Goal: Task Accomplishment & Management: Manage account settings

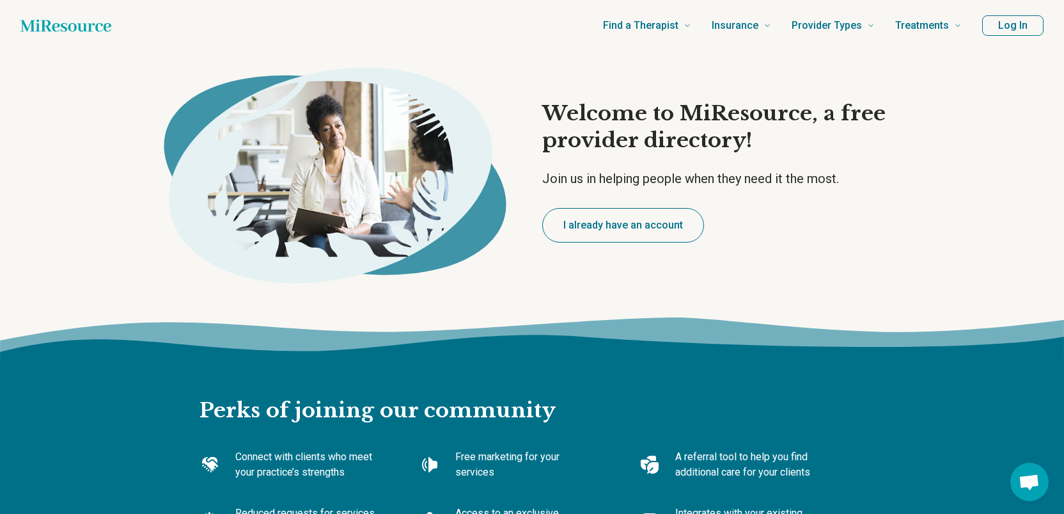
click at [1002, 33] on button "Log In" at bounding box center [1012, 25] width 61 height 20
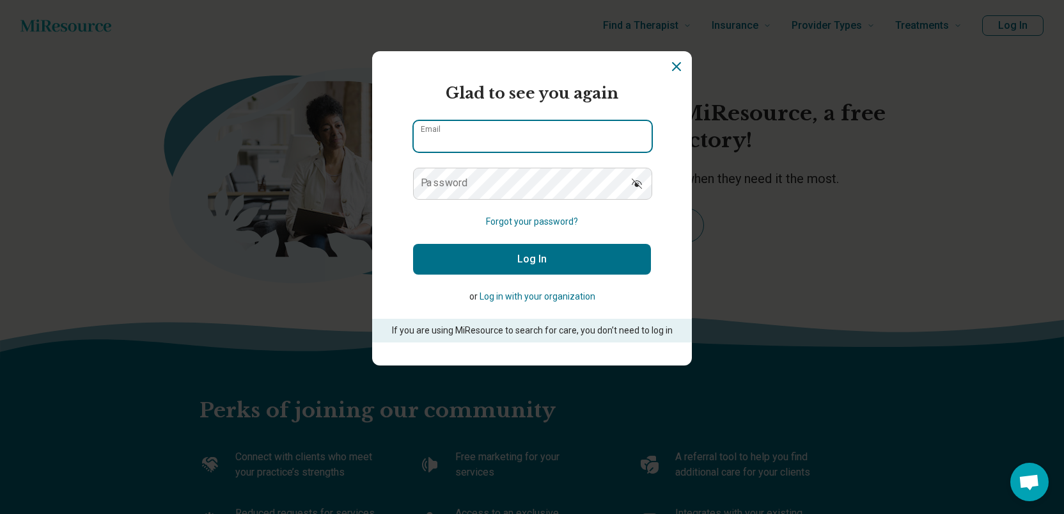
click at [532, 125] on input "Email" at bounding box center [533, 136] width 238 height 31
type input "**********"
click at [517, 264] on button "Log In" at bounding box center [532, 259] width 238 height 31
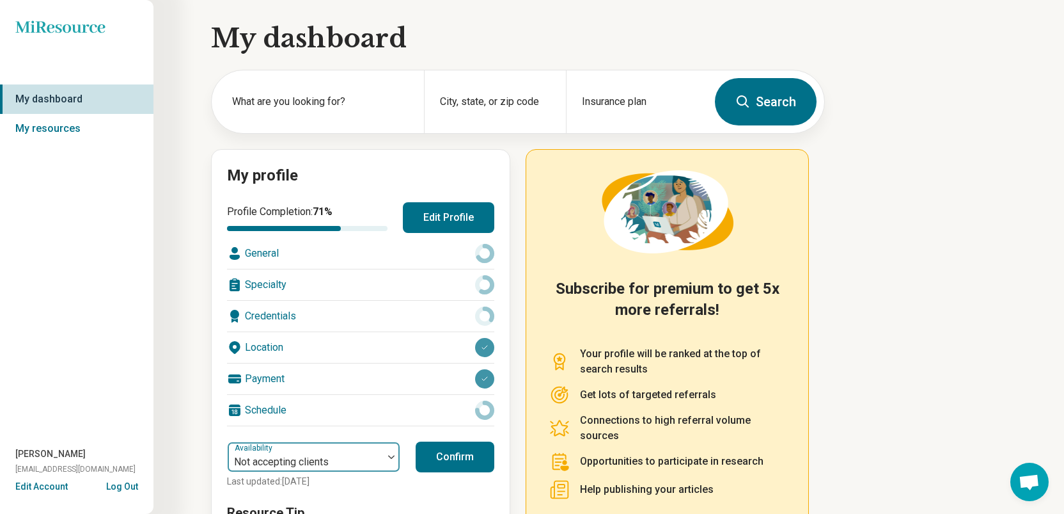
click at [297, 447] on div "Not accepting clients" at bounding box center [305, 457] width 155 height 28
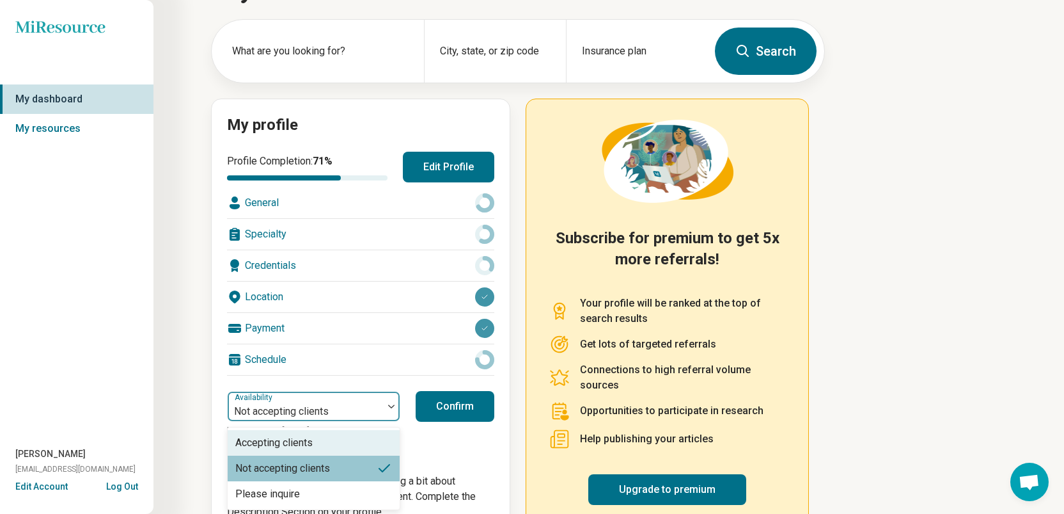
scroll to position [51, 0]
click at [290, 419] on div "Availability Not accepting clients" at bounding box center [313, 405] width 173 height 31
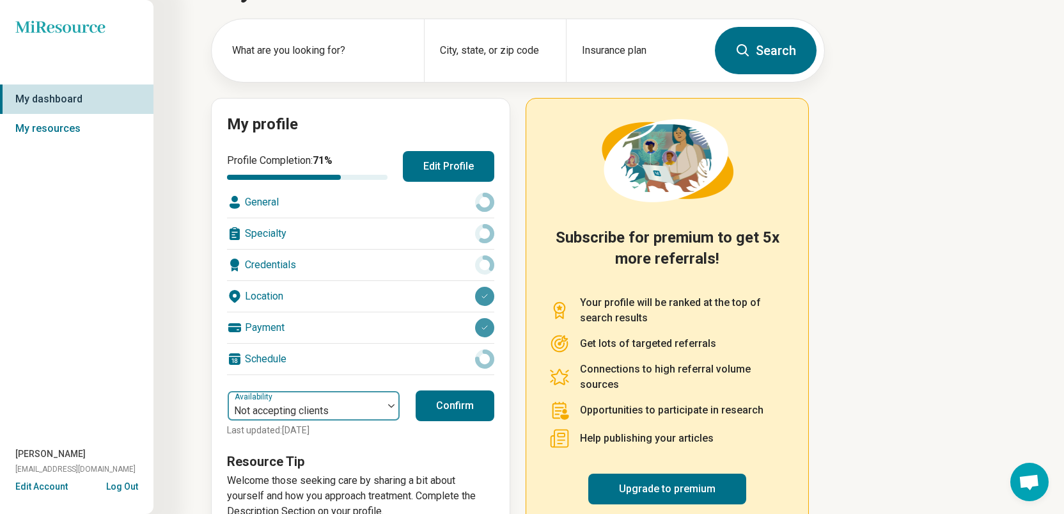
click at [279, 397] on div "Not accepting clients" at bounding box center [305, 405] width 155 height 28
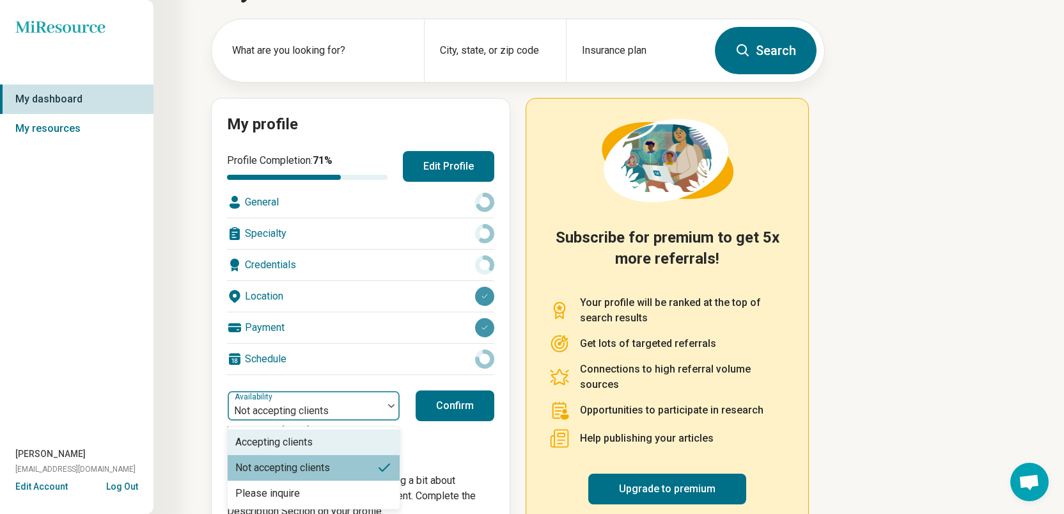
click at [291, 431] on div "Accepting clients" at bounding box center [314, 442] width 172 height 26
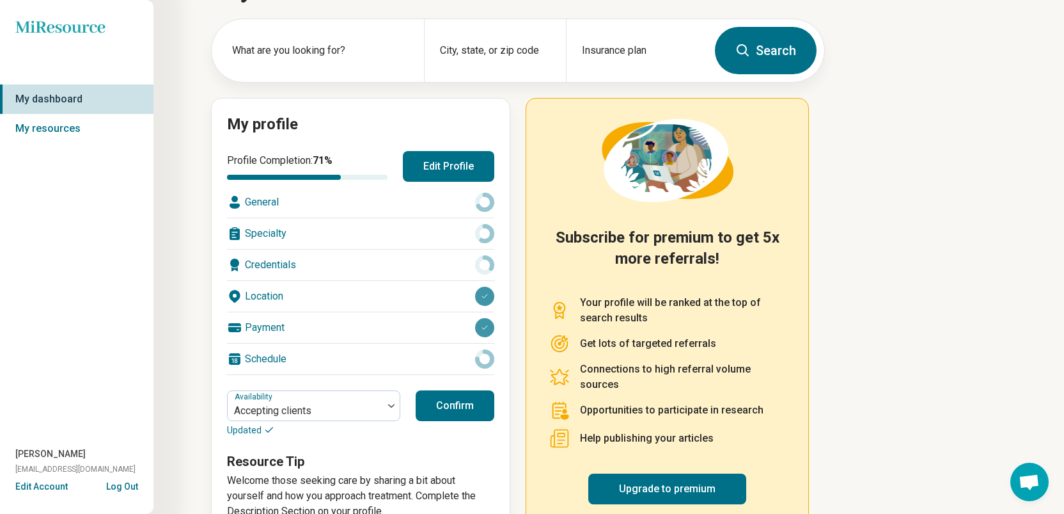
click at [466, 412] on button "Confirm" at bounding box center [455, 405] width 79 height 31
click at [439, 395] on button "Confirm" at bounding box center [455, 405] width 79 height 31
click at [465, 279] on div "Credentials" at bounding box center [360, 264] width 267 height 31
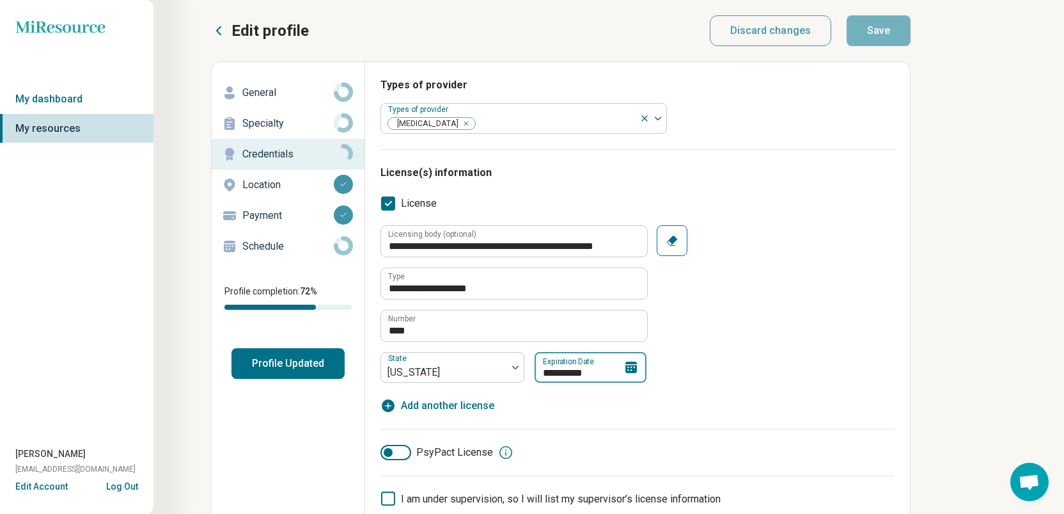
click at [573, 365] on input "**********" at bounding box center [591, 367] width 112 height 31
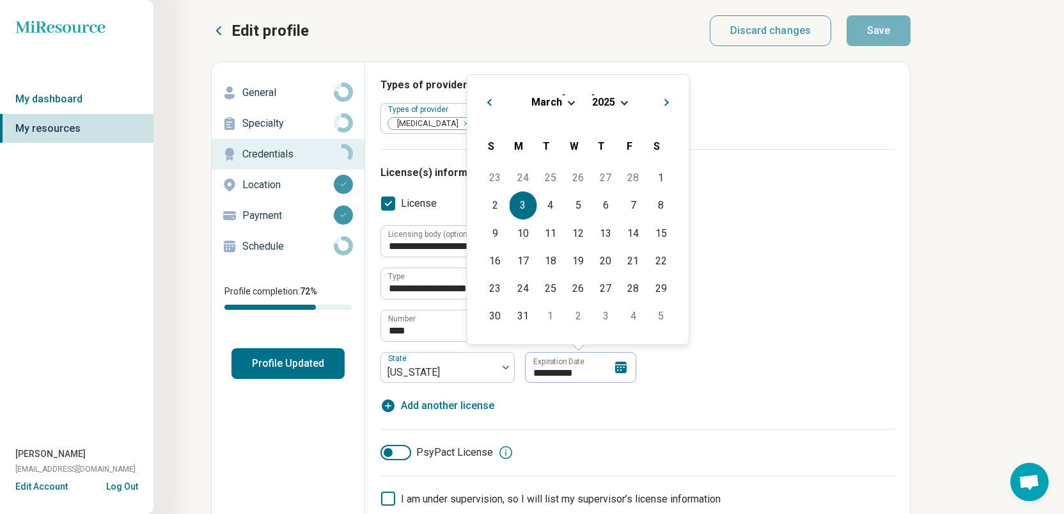
click at [662, 100] on button "Next Month" at bounding box center [669, 100] width 20 height 20
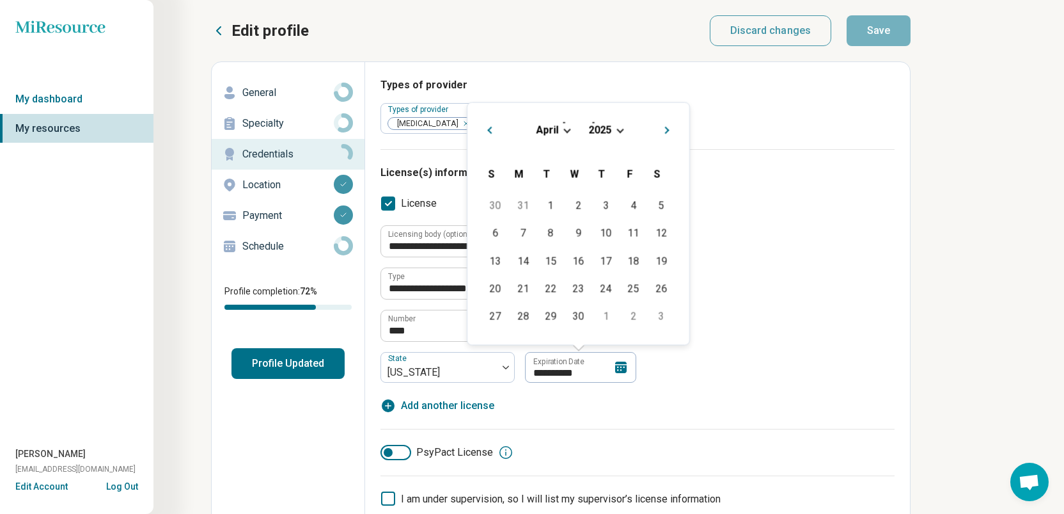
click at [675, 134] on button "Next Month" at bounding box center [669, 128] width 20 height 20
click at [613, 136] on div "[DATE] [DATE]" at bounding box center [578, 134] width 201 height 42
click at [621, 125] on div "[DATE]" at bounding box center [578, 129] width 201 height 13
click at [621, 126] on div "[DATE]" at bounding box center [578, 129] width 201 height 13
click at [621, 127] on span "Choose Date" at bounding box center [618, 128] width 7 height 7
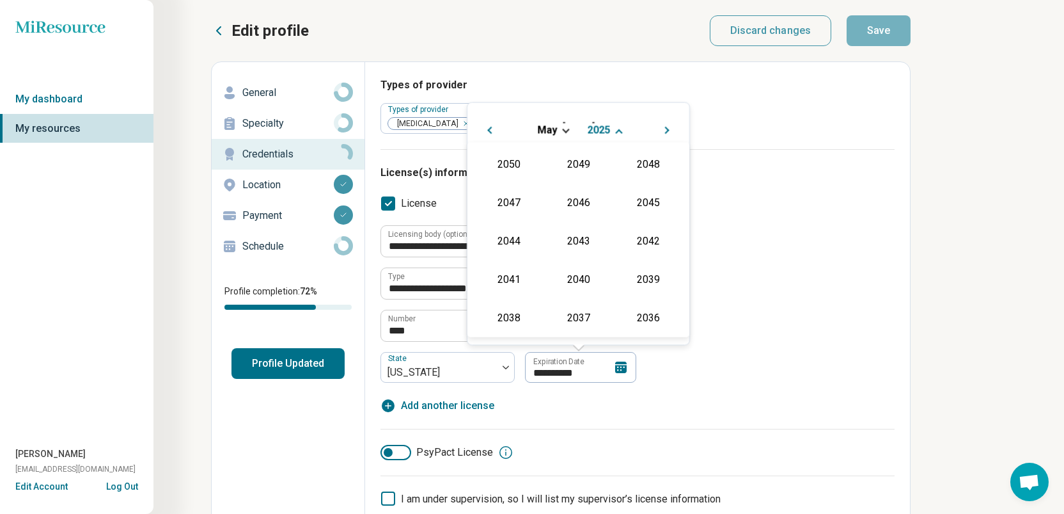
scroll to position [232, 0]
click at [648, 203] on div "2027" at bounding box center [648, 200] width 62 height 23
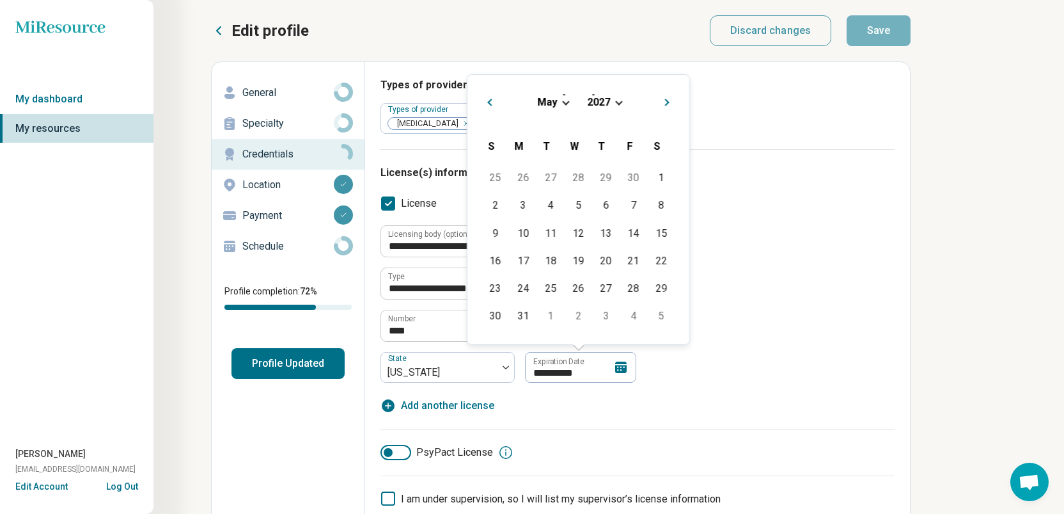
click at [546, 99] on span "May" at bounding box center [547, 102] width 20 height 12
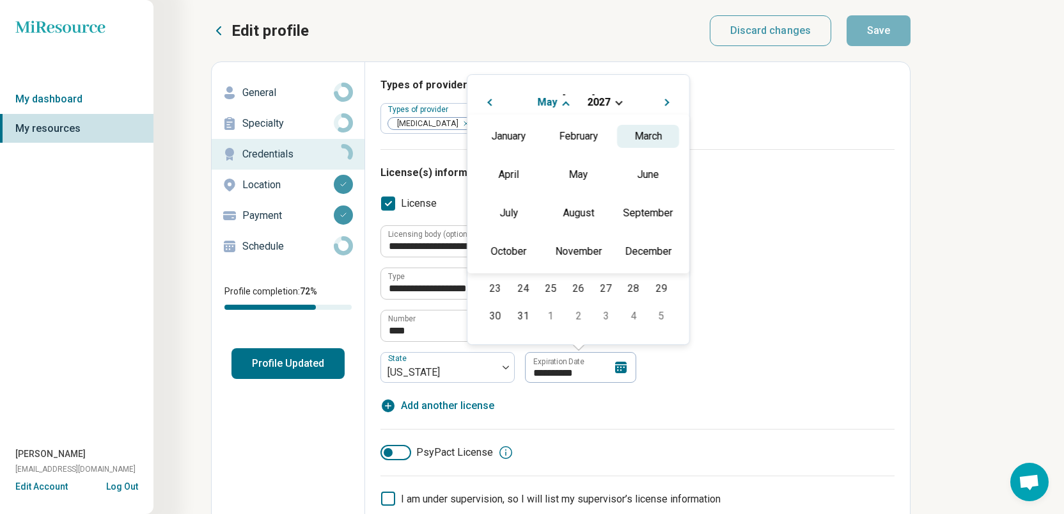
click at [632, 139] on div "March" at bounding box center [648, 136] width 62 height 23
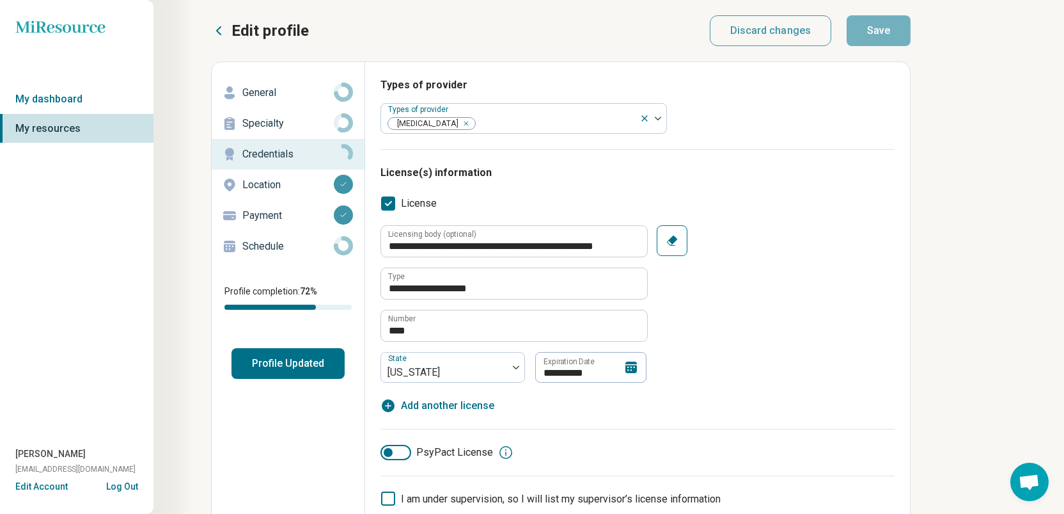
click at [713, 310] on div "**********" at bounding box center [638, 303] width 514 height 157
click at [601, 367] on input "**********" at bounding box center [591, 367] width 112 height 31
click at [417, 451] on label "PsyPact License" at bounding box center [437, 452] width 113 height 15
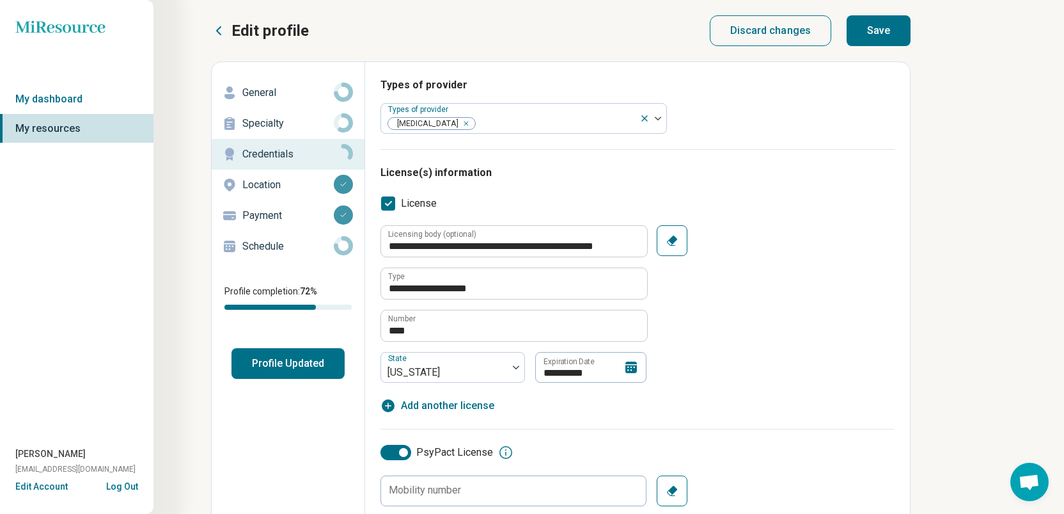
scroll to position [6, 0]
click at [402, 452] on div at bounding box center [403, 452] width 9 height 9
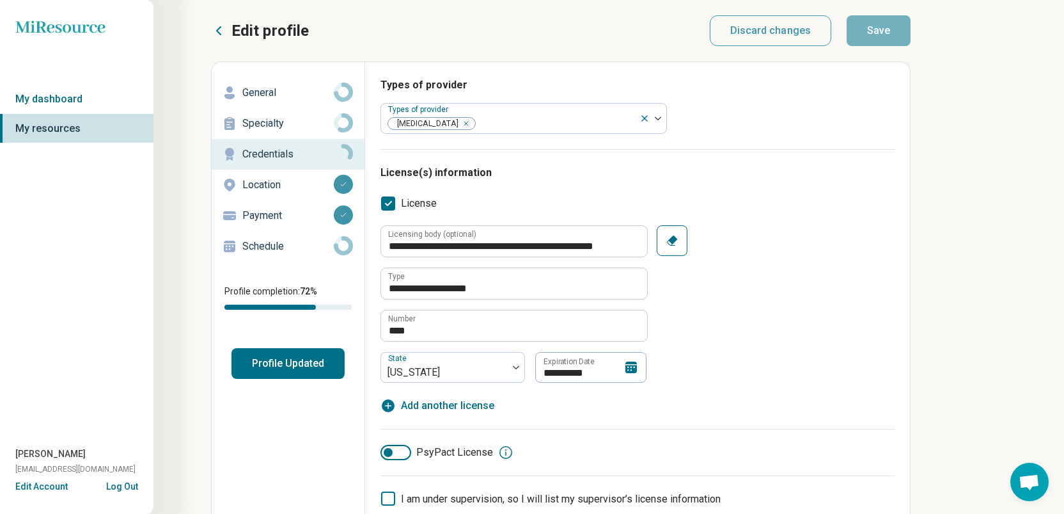
click at [402, 452] on div at bounding box center [396, 452] width 31 height 15
type textarea "*"
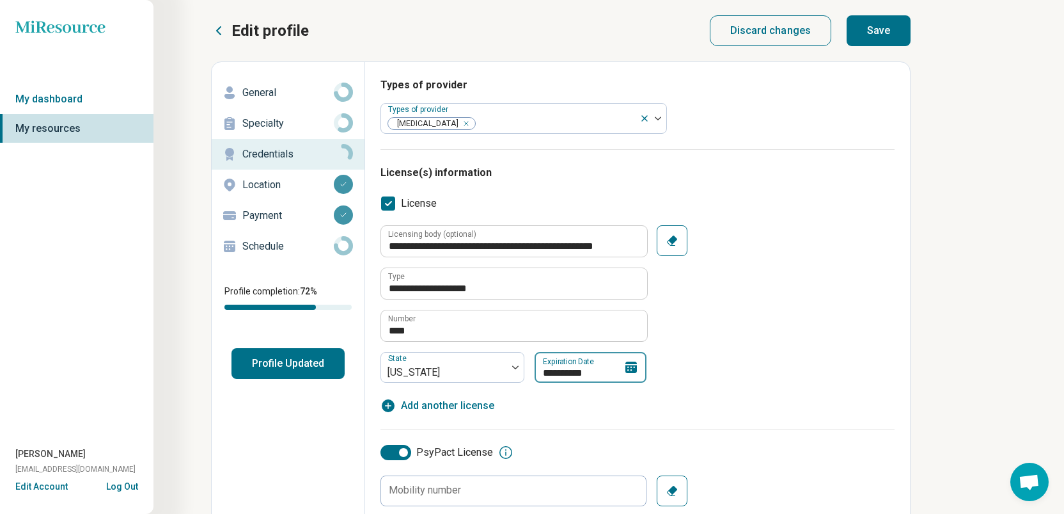
click at [598, 374] on input "**********" at bounding box center [591, 367] width 112 height 31
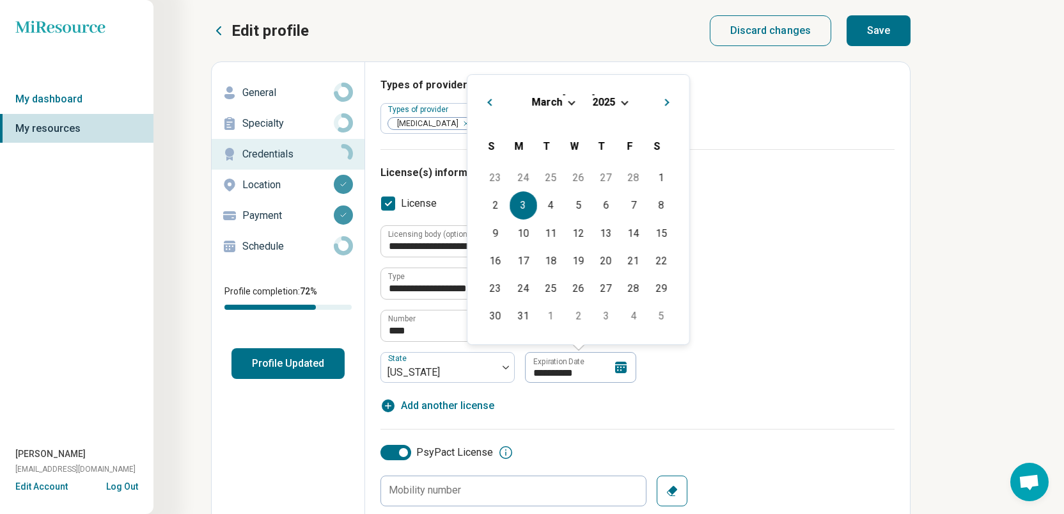
click at [670, 100] on button "Next Month" at bounding box center [669, 100] width 20 height 20
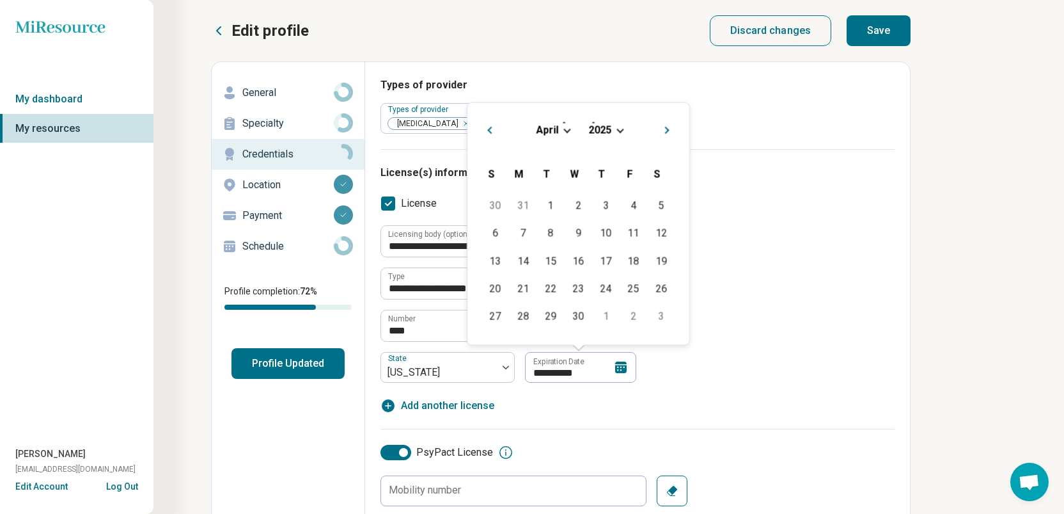
click at [485, 134] on button "Previous Month" at bounding box center [488, 128] width 20 height 20
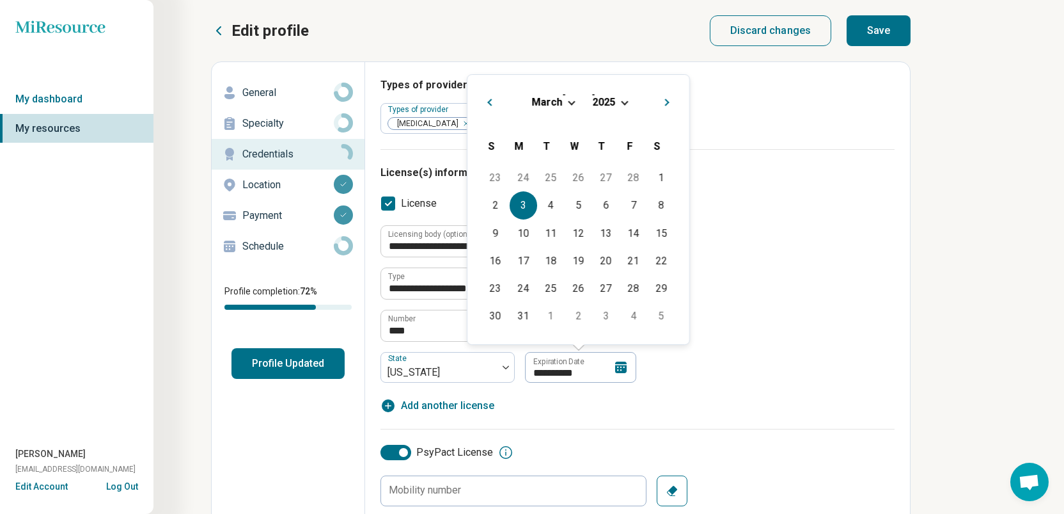
click at [618, 101] on div "[DATE]" at bounding box center [578, 101] width 201 height 13
click at [624, 104] on span "Choose Date" at bounding box center [624, 101] width 7 height 7
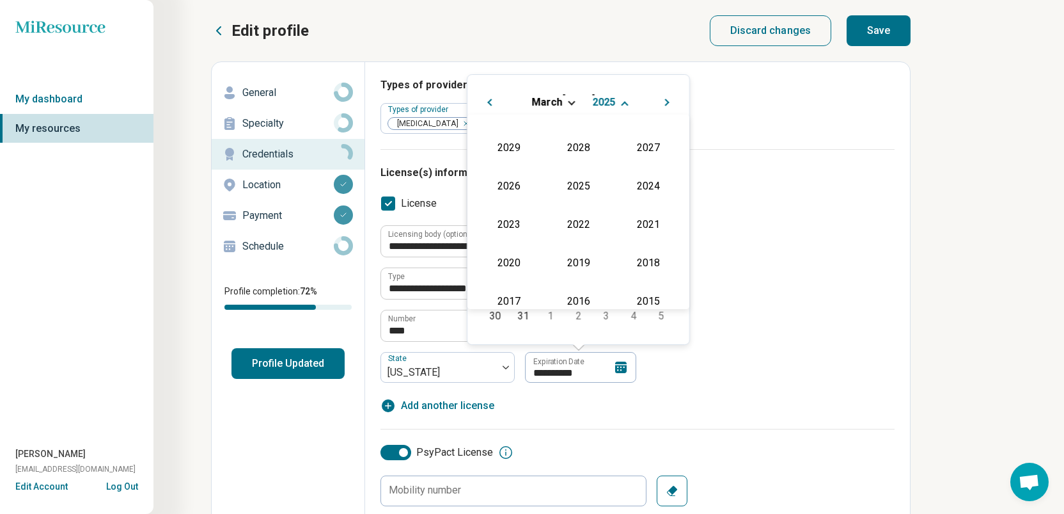
scroll to position [255, 0]
click at [640, 156] on div "2027" at bounding box center [648, 150] width 62 height 23
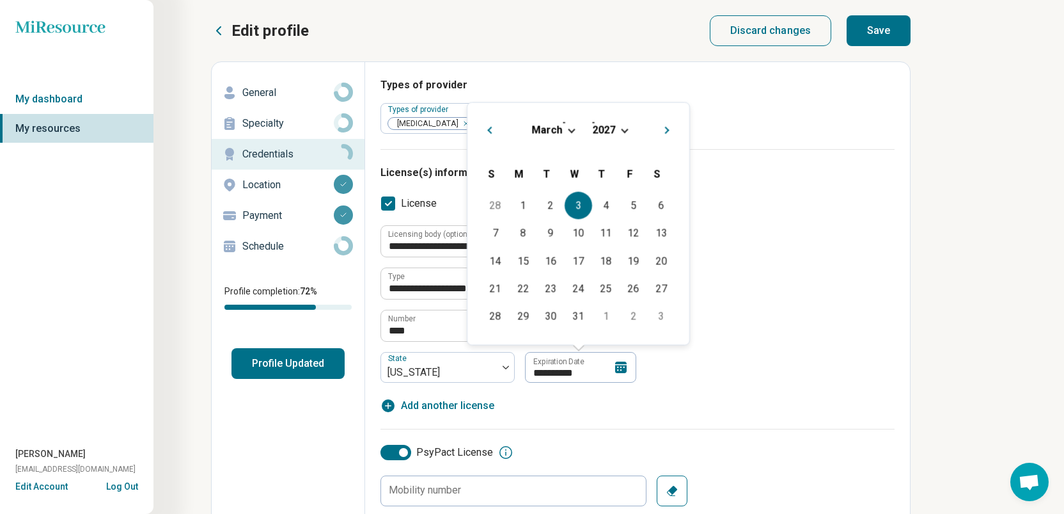
click at [572, 199] on div "3" at bounding box center [579, 206] width 28 height 28
type input "**********"
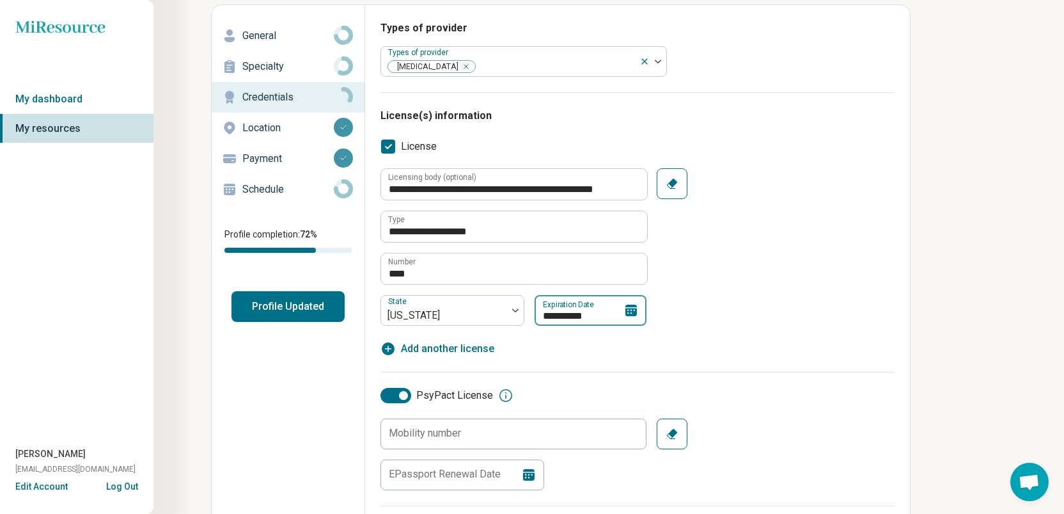
scroll to position [58, 0]
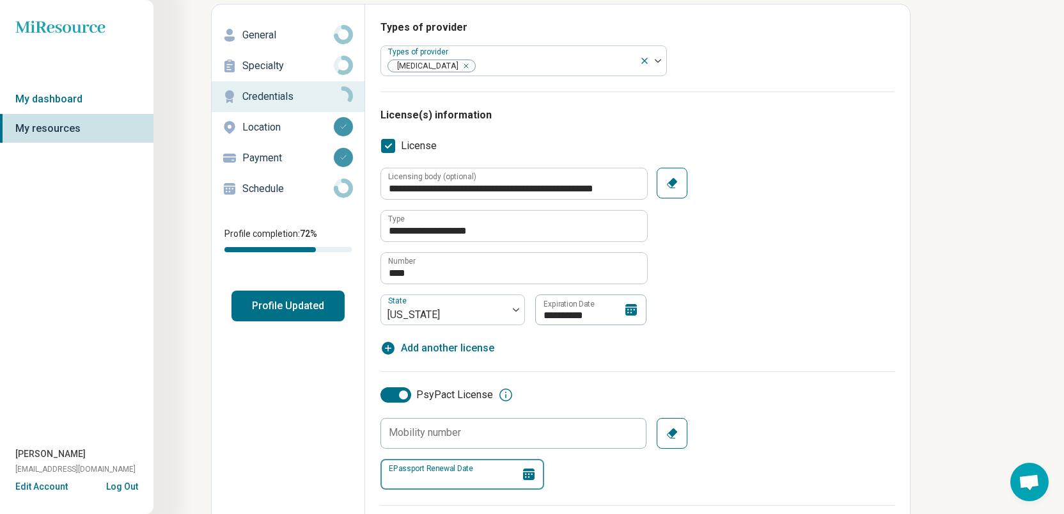
click at [432, 468] on input "EPassport Renewal Date" at bounding box center [463, 474] width 164 height 31
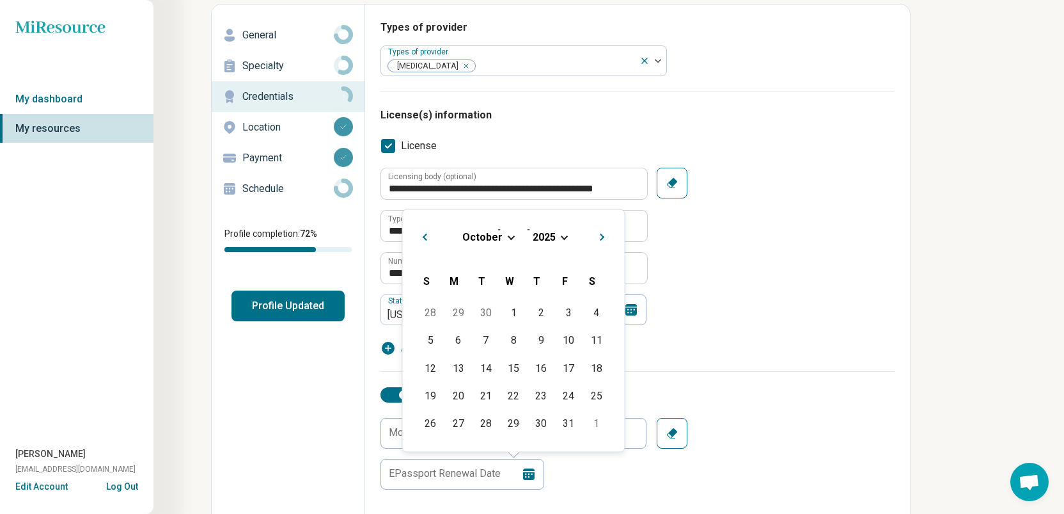
click at [563, 235] on span "Choose Date" at bounding box center [564, 235] width 7 height 7
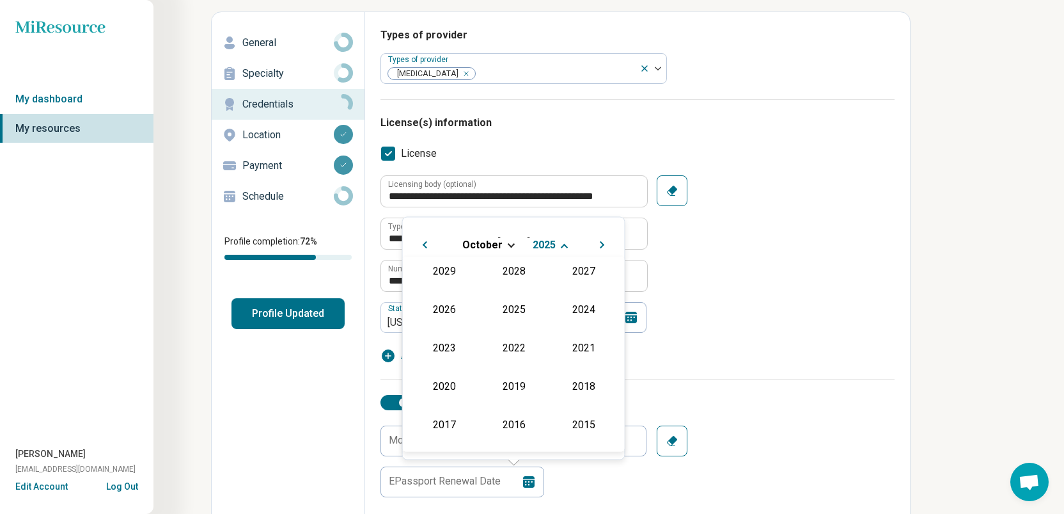
scroll to position [271, 0]
click at [437, 304] on div "2026" at bounding box center [444, 314] width 62 height 23
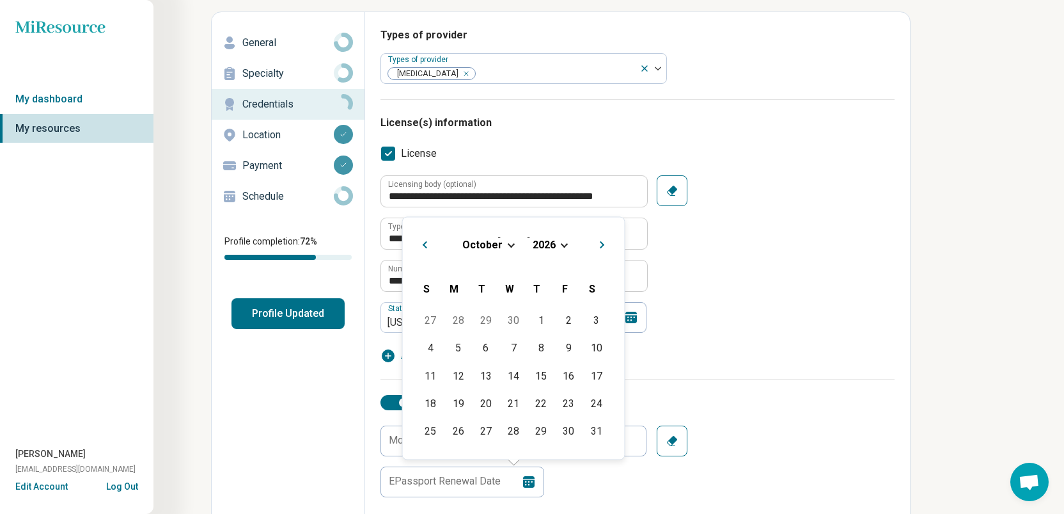
click at [507, 247] on div "[DATE]" at bounding box center [513, 243] width 201 height 13
click at [510, 244] on span "Choose Date" at bounding box center [511, 243] width 7 height 7
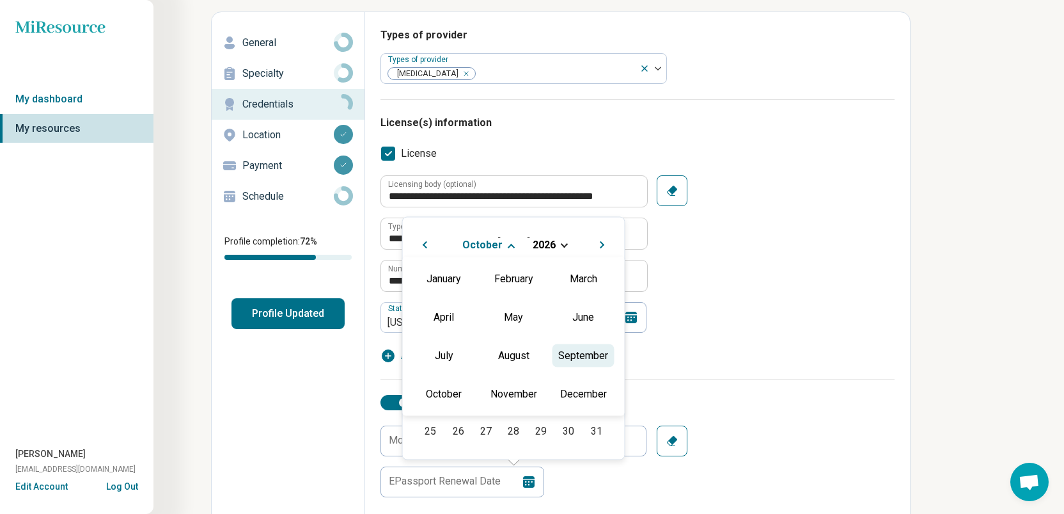
click at [562, 361] on div "September" at bounding box center [584, 354] width 62 height 23
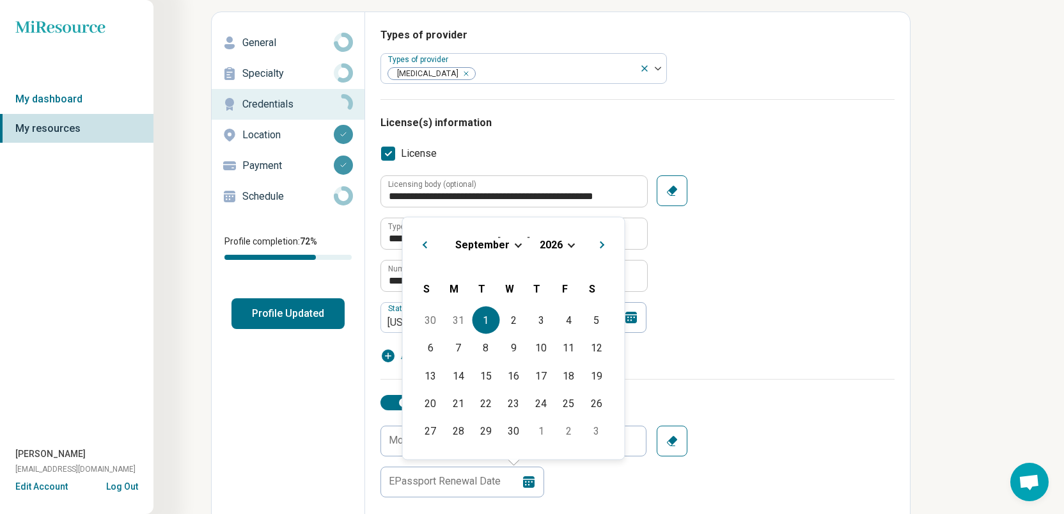
click at [496, 327] on div "1" at bounding box center [486, 320] width 28 height 28
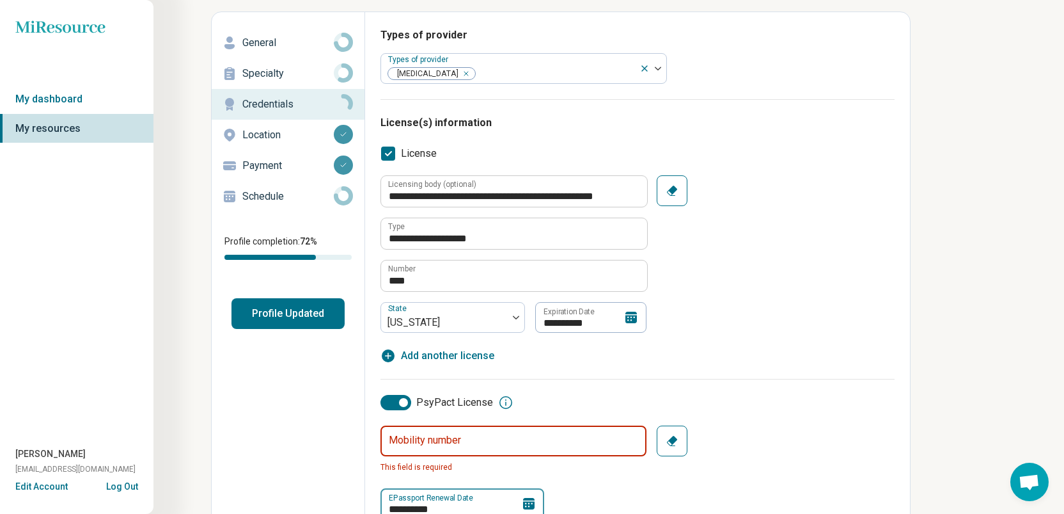
scroll to position [51, 0]
type input "**********"
click at [406, 453] on input "Mobility number" at bounding box center [514, 440] width 266 height 31
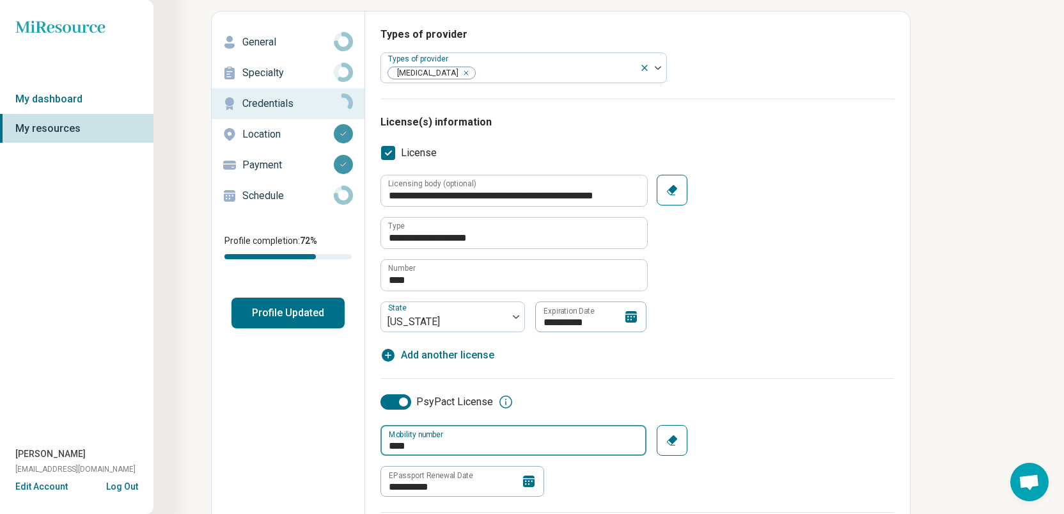
type input "****"
click at [521, 366] on div "**********" at bounding box center [638, 261] width 514 height 233
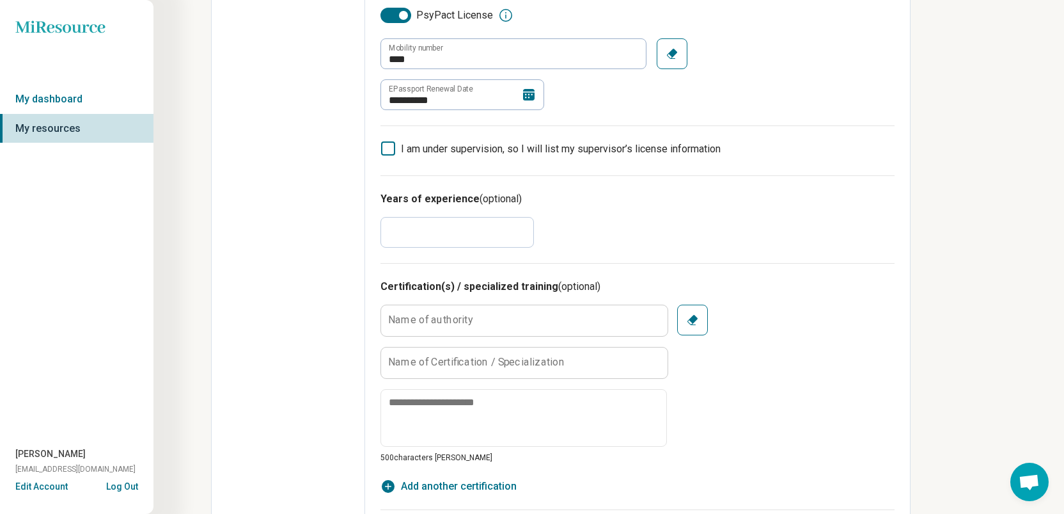
scroll to position [0, 0]
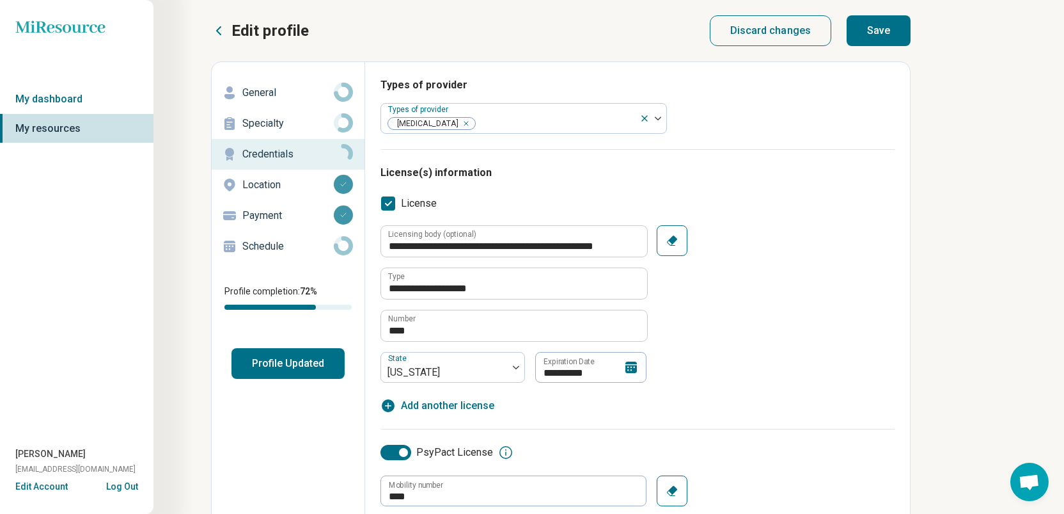
click at [874, 33] on button "Save" at bounding box center [879, 30] width 64 height 31
type textarea "*"
click at [265, 33] on p "Edit profile" at bounding box center [270, 30] width 77 height 20
